Goal: Task Accomplishment & Management: Use online tool/utility

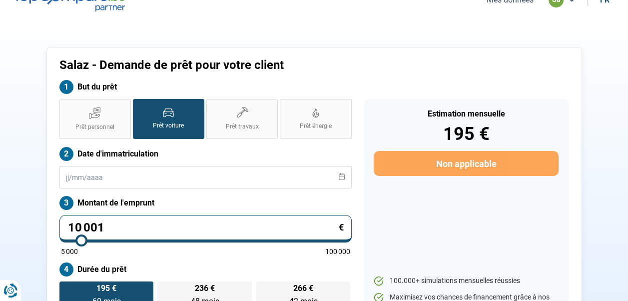
click at [111, 223] on input "10 001" at bounding box center [205, 228] width 292 height 27
type input "1"
type input "5000"
type input "16"
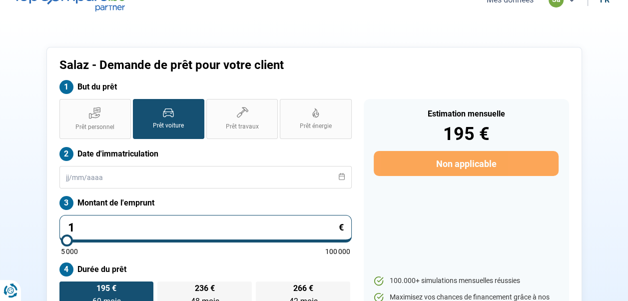
type input "5000"
type input "160"
type input "5000"
type input "1 600"
type input "5000"
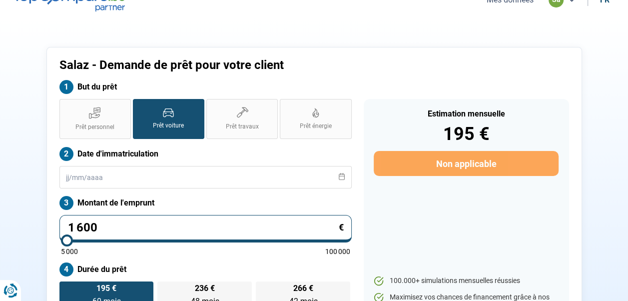
type input "16 000"
type input "16000"
type input "16 000"
click at [412, 68] on h1 "Salaz - Demande de prêt pour votre client" at bounding box center [248, 65] width 379 height 14
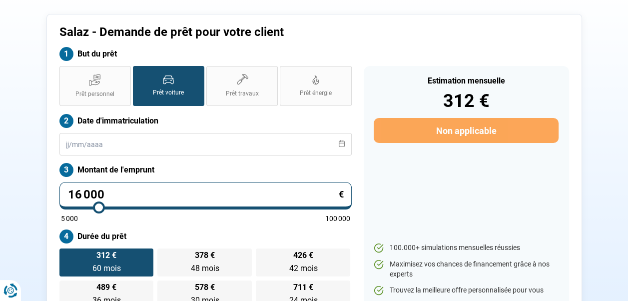
scroll to position [48, 0]
